Goal: Register for event/course

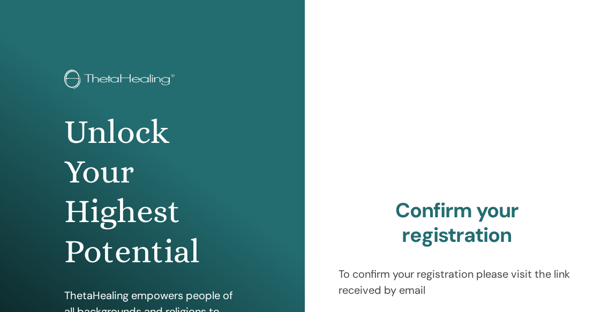
scroll to position [4, 0]
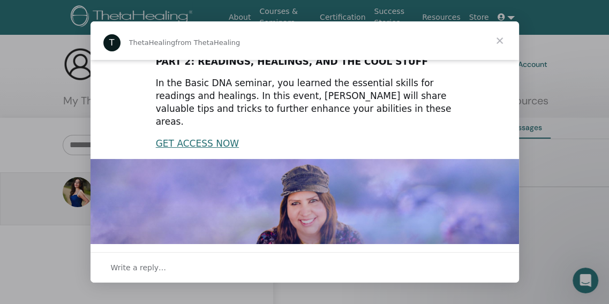
scroll to position [194, 0]
click at [199, 139] on link "GET ACCESS NOW" at bounding box center [197, 144] width 83 height 11
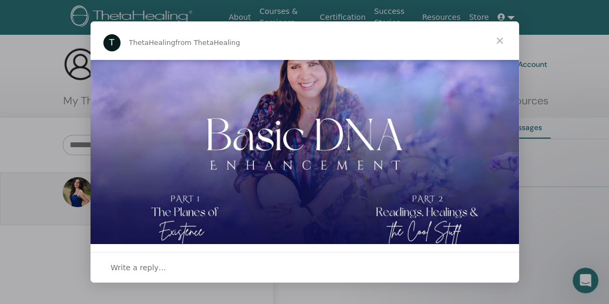
scroll to position [101, 0]
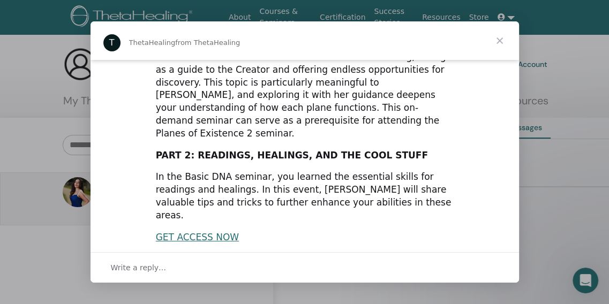
drag, startPoint x: 532, startPoint y: 72, endPoint x: 532, endPoint y: 43, distance: 28.4
click at [532, 43] on div "Intercom messenger" at bounding box center [304, 152] width 609 height 304
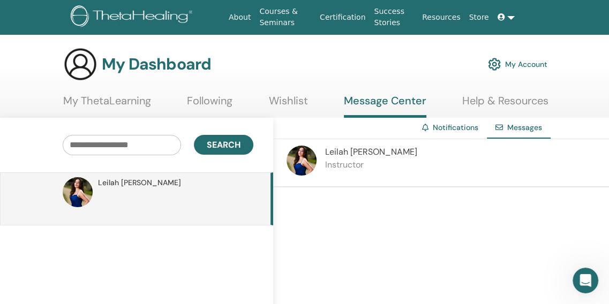
click at [356, 230] on div at bounding box center [458, 252] width 370 height 128
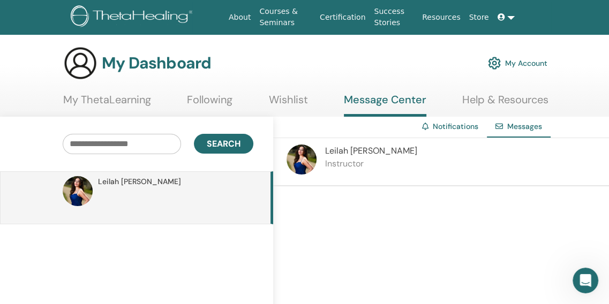
scroll to position [0, 0]
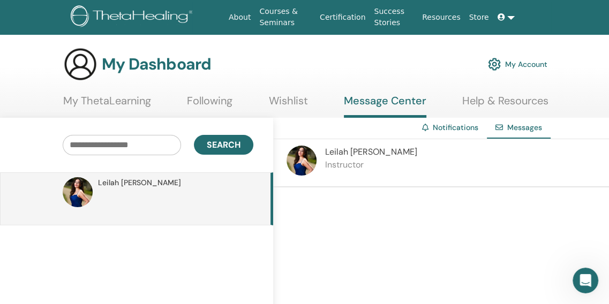
click at [348, 153] on span "[PERSON_NAME]" at bounding box center [371, 151] width 92 height 11
click at [114, 102] on link "My ThetaLearning" at bounding box center [107, 104] width 88 height 21
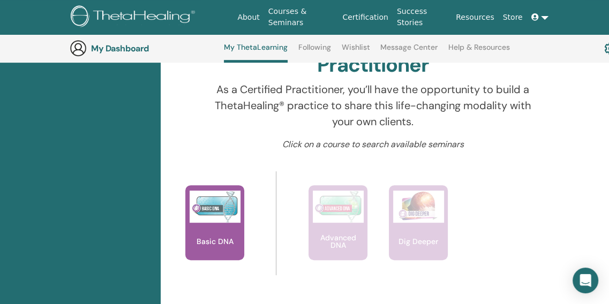
scroll to position [336, 0]
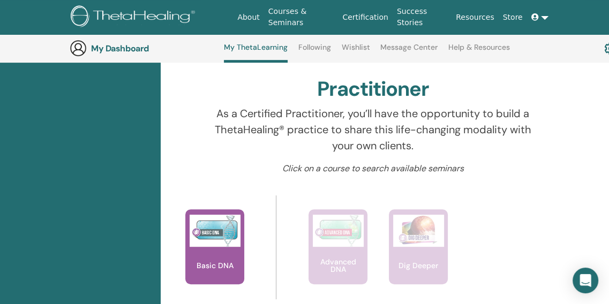
click at [319, 49] on link "Following" at bounding box center [314, 51] width 33 height 17
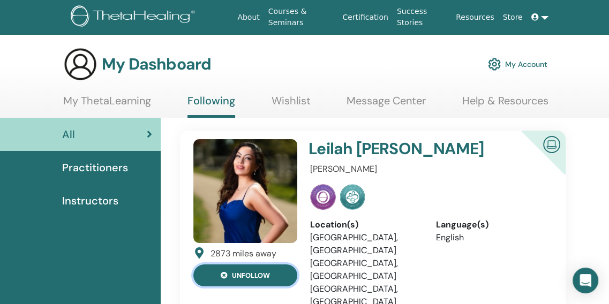
click at [249, 279] on button "unfollow" at bounding box center [245, 276] width 104 height 22
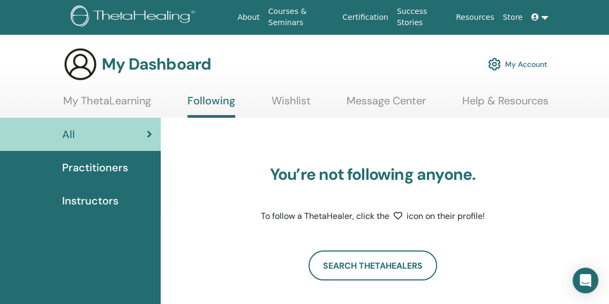
click at [114, 104] on link "My ThetaLearning" at bounding box center [107, 104] width 88 height 21
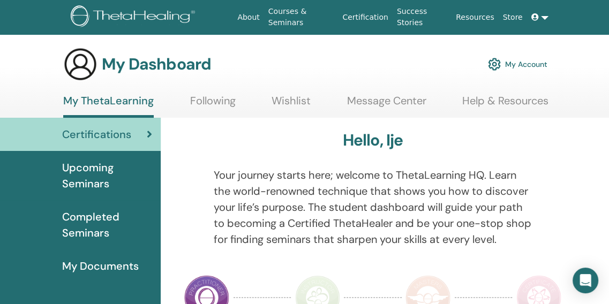
click at [108, 176] on span "Upcoming Seminars" at bounding box center [107, 176] width 90 height 32
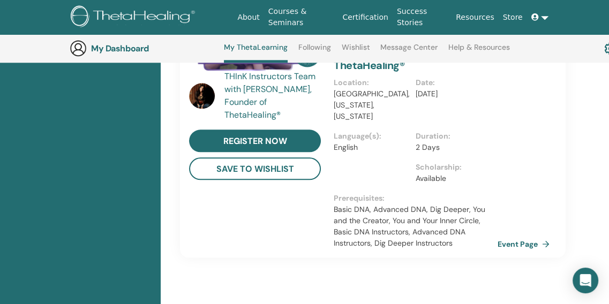
scroll to position [878, 0]
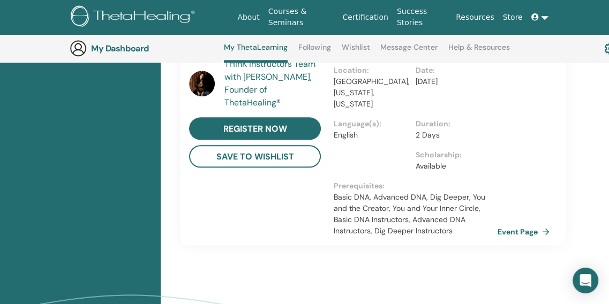
drag, startPoint x: 530, startPoint y: 262, endPoint x: 222, endPoint y: 175, distance: 320.7
click at [219, 181] on div "THInK Instructors Team with [PERSON_NAME], Founder of ThetaHealing® register no…" at bounding box center [255, 114] width 145 height 239
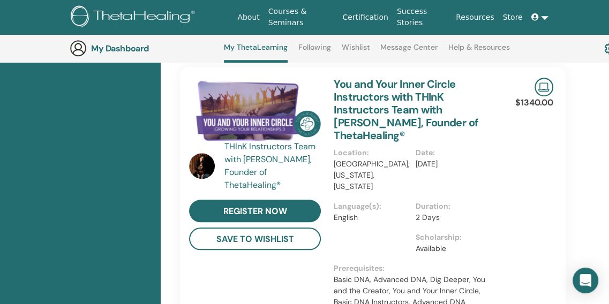
scroll to position [782, 0]
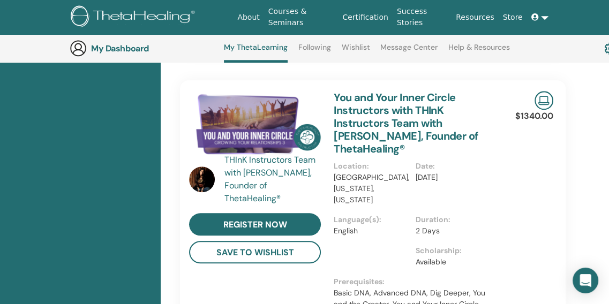
click at [527, 241] on div "$1340.00 Event Page" at bounding box center [540, 210] width 40 height 261
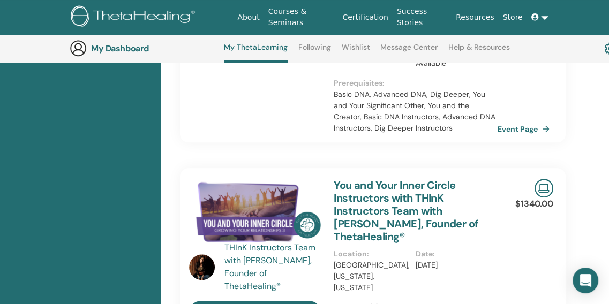
scroll to position [692, 0]
